Goal: Obtain resource: Obtain resource

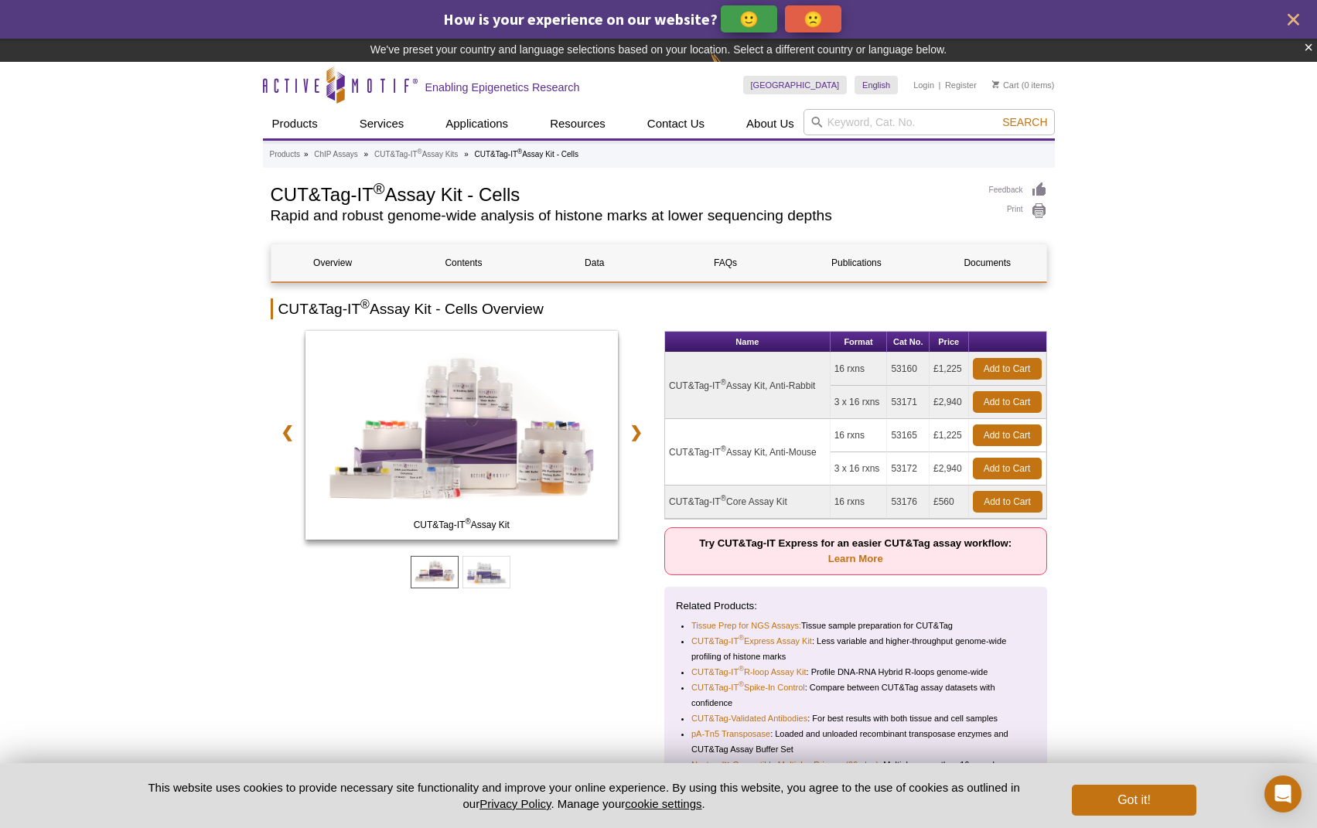
drag, startPoint x: 733, startPoint y: 382, endPoint x: 817, endPoint y: 384, distance: 84.3
click at [817, 384] on td "CUT&Tag-IT ® Assay Kit, Anti-Rabbit" at bounding box center [747, 386] width 165 height 66
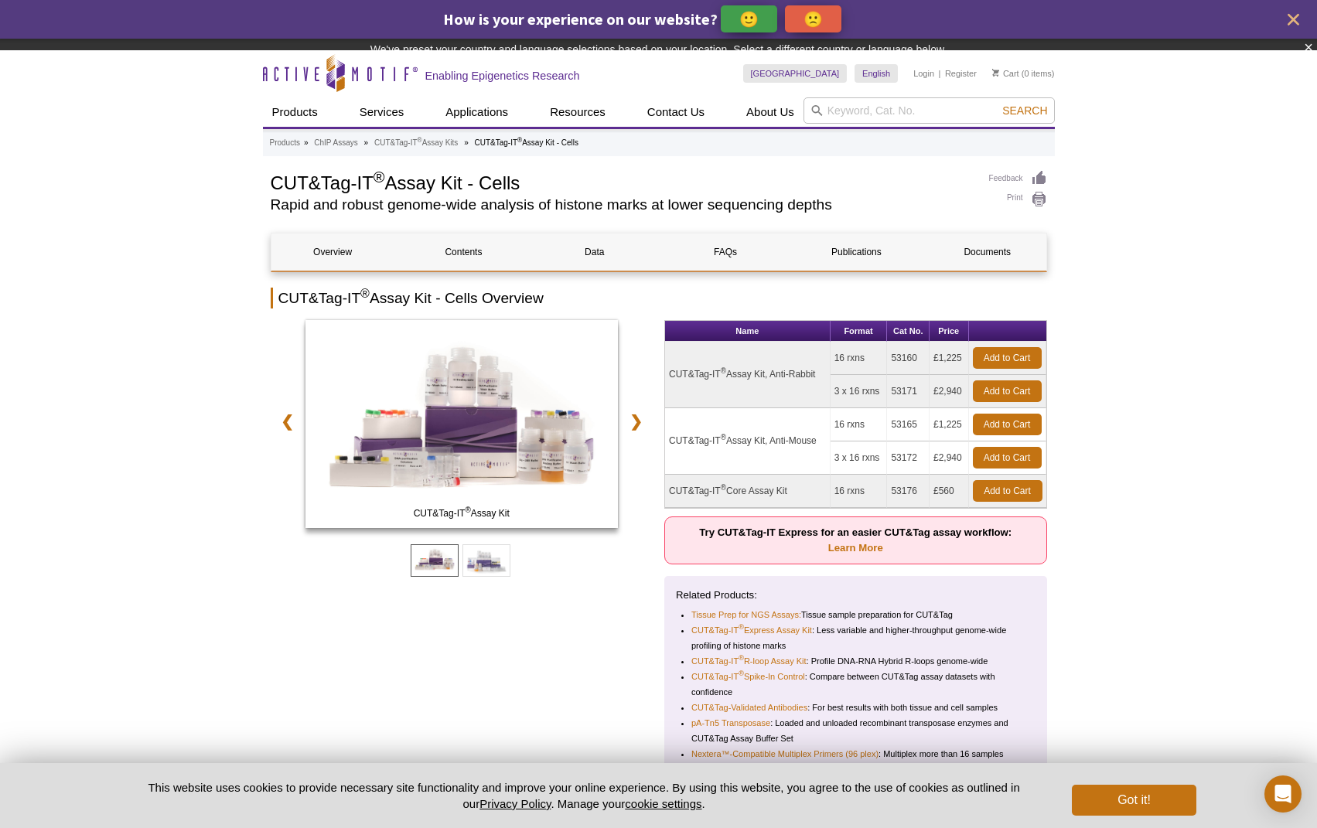
drag, startPoint x: 762, startPoint y: 385, endPoint x: 824, endPoint y: 388, distance: 62.7
click at [824, 388] on td "CUT&Tag-IT ® Assay Kit, Anti-Rabbit" at bounding box center [747, 375] width 165 height 66
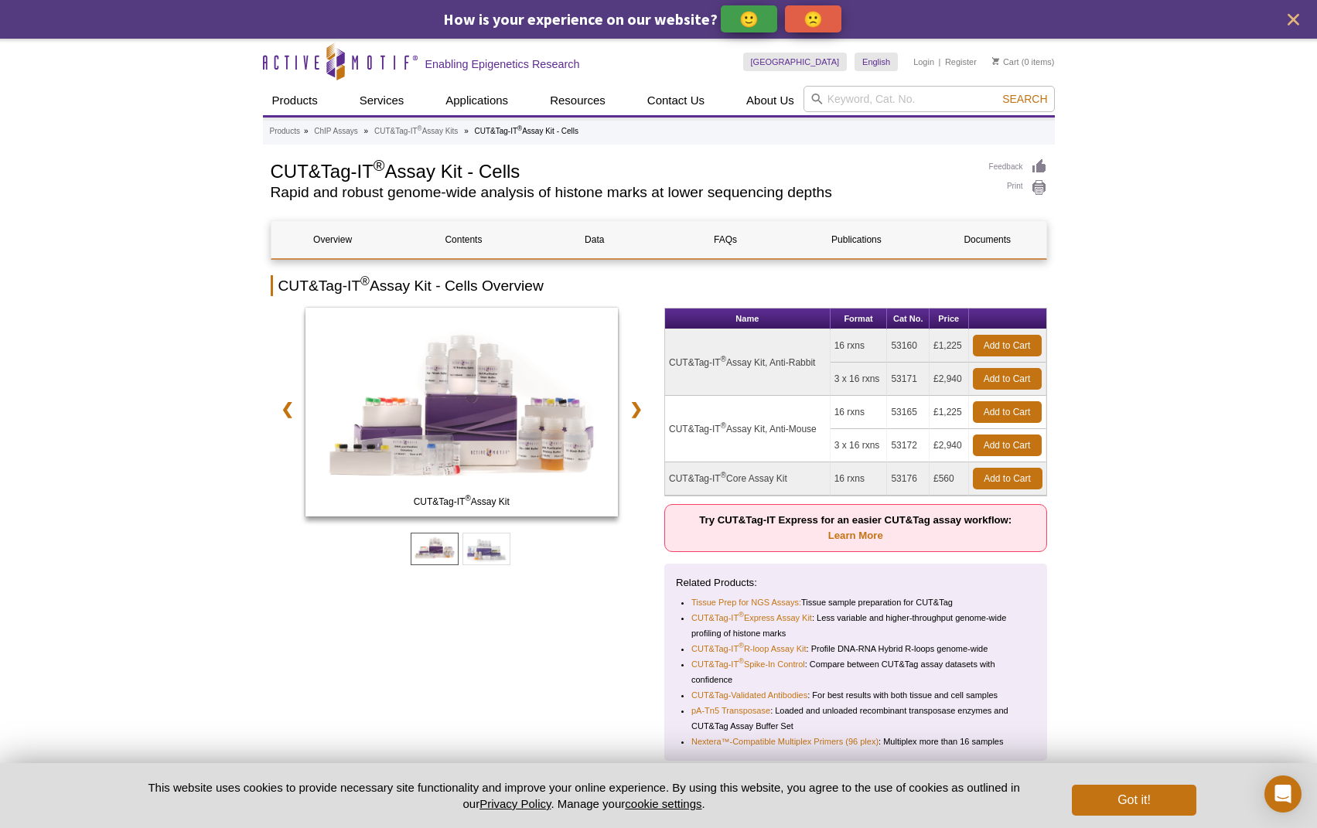
click at [778, 395] on td "CUT&Tag-IT ® Assay Kit, Anti-Rabbit" at bounding box center [747, 362] width 165 height 66
drag, startPoint x: 917, startPoint y: 346, endPoint x: 888, endPoint y: 346, distance: 28.6
click at [888, 346] on td "53160" at bounding box center [908, 345] width 43 height 33
copy td "53160"
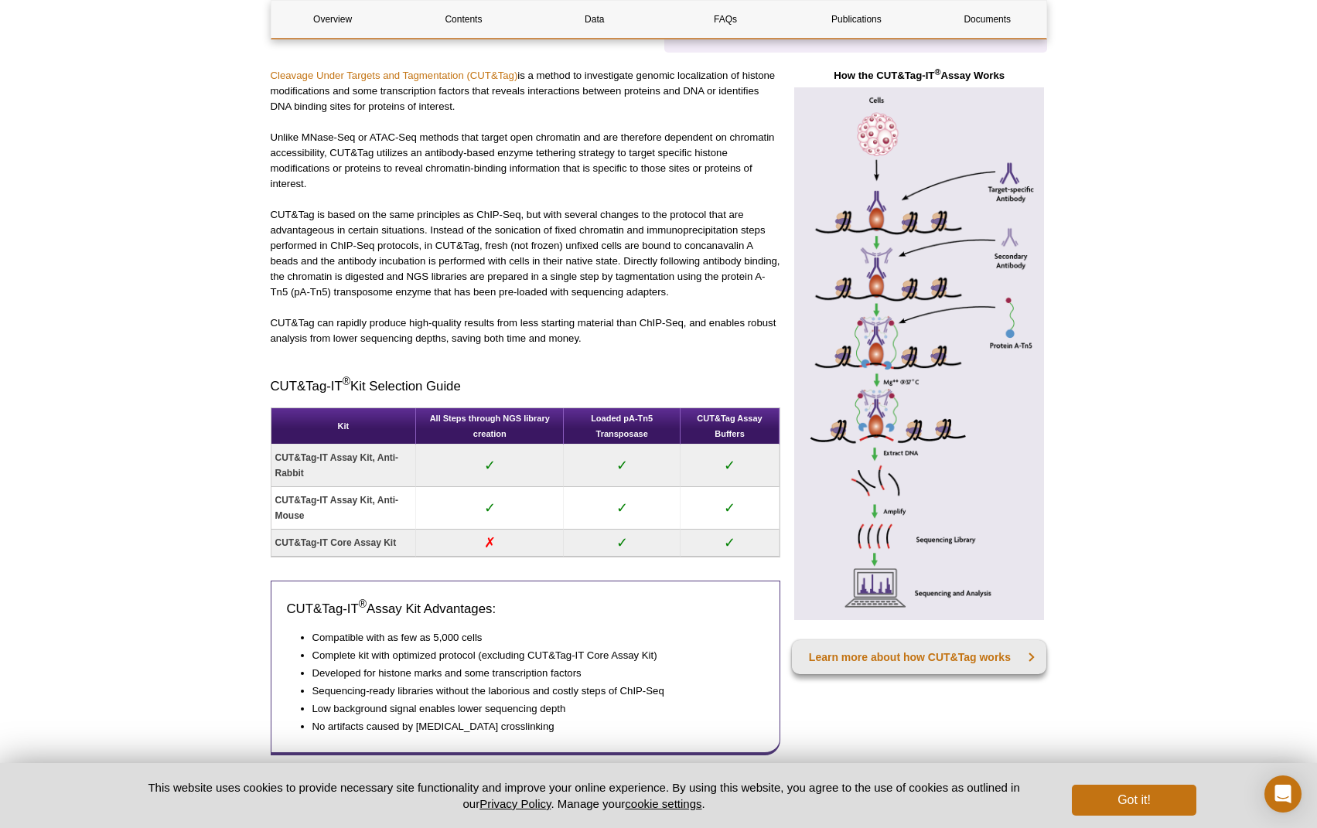
scroll to position [1725, 0]
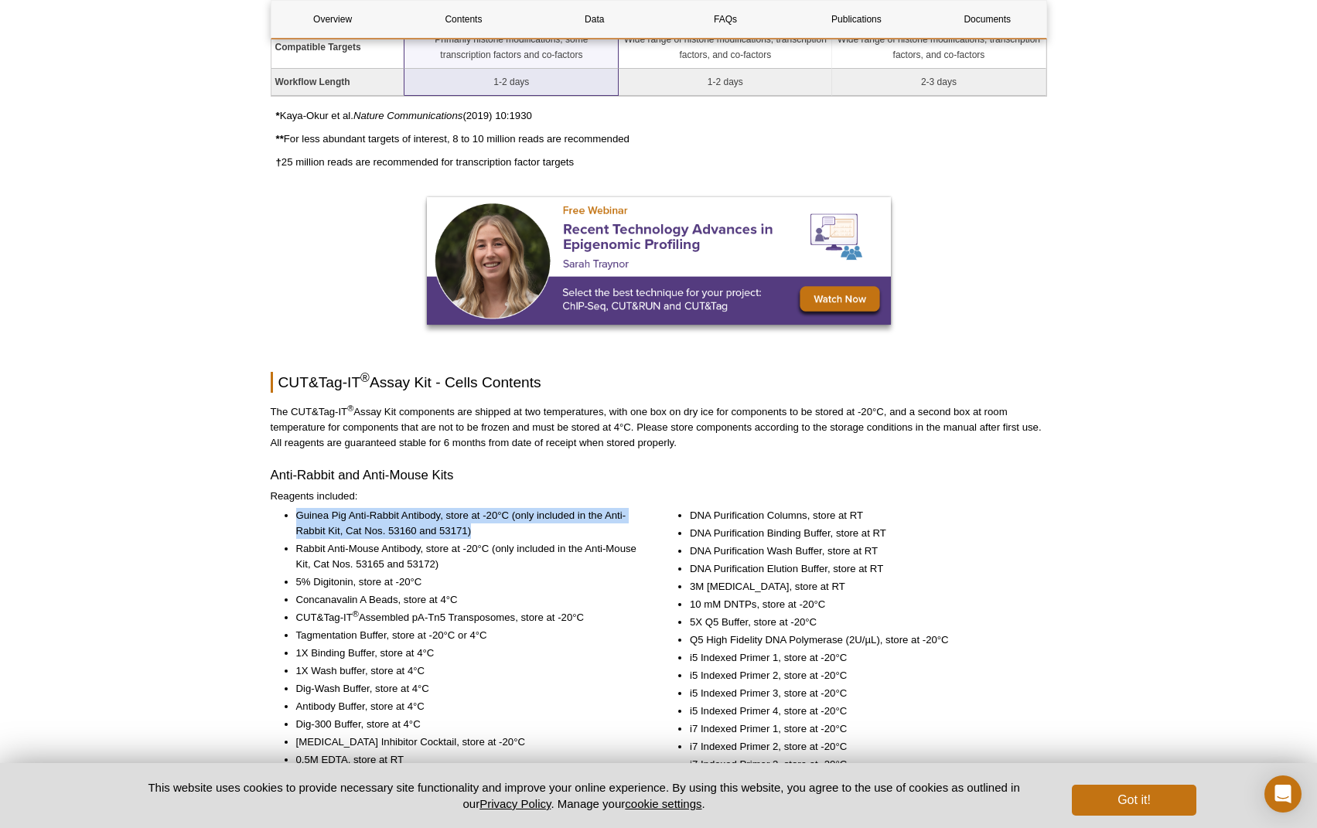
drag, startPoint x: 293, startPoint y: 513, endPoint x: 482, endPoint y: 530, distance: 189.4
click at [482, 530] on ul "Guinea Pig Anti-Rabbit Antibody, store at -20°C (only included in the Anti-Rabb…" at bounding box center [454, 655] width 367 height 295
copy li "Guinea Pig Anti-Rabbit Antibody, store at -20°C (only included in the Anti-Rabb…"
